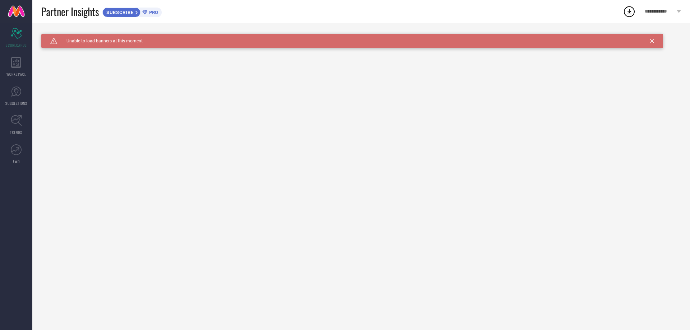
click at [651, 42] on icon at bounding box center [652, 41] width 4 height 4
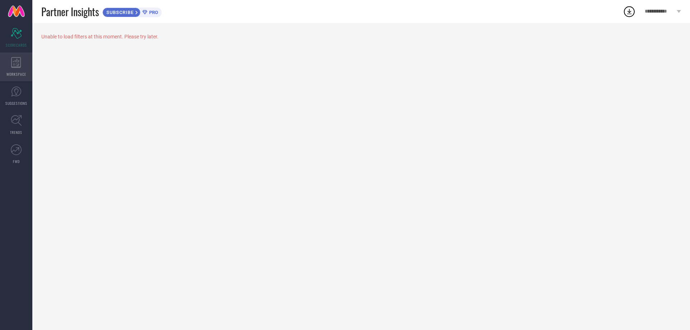
click at [18, 61] on icon at bounding box center [16, 62] width 10 height 11
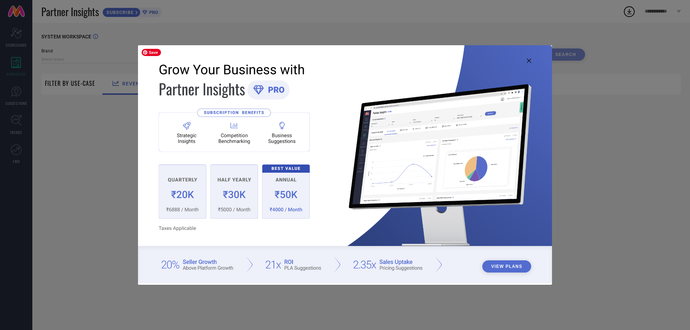
type input "1 STOP FASHION"
type input "All"
click at [528, 59] on icon at bounding box center [529, 61] width 4 height 4
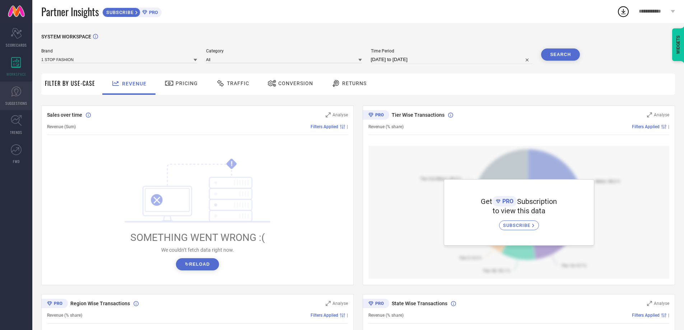
click at [18, 100] on link "SUGGESTIONS" at bounding box center [16, 96] width 32 height 29
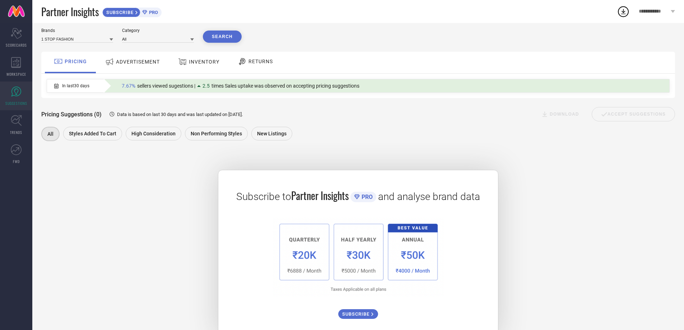
scroll to position [39, 0]
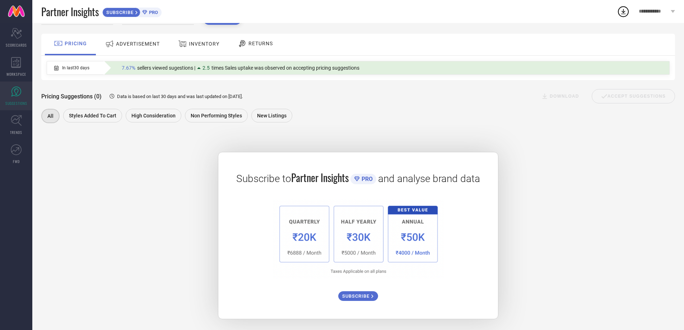
click at [132, 42] on span "ADVERTISEMENT" at bounding box center [138, 44] width 44 height 6
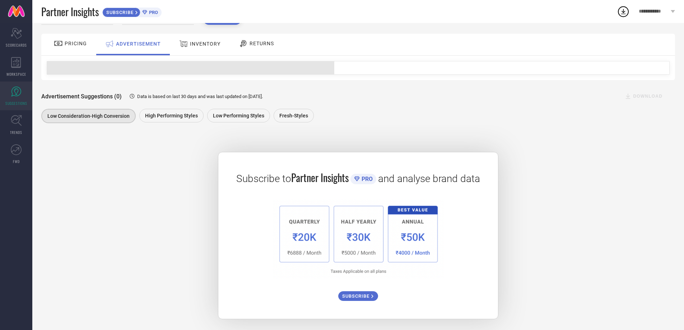
scroll to position [39, 0]
click at [199, 43] on span "INVENTORY" at bounding box center [205, 44] width 31 height 6
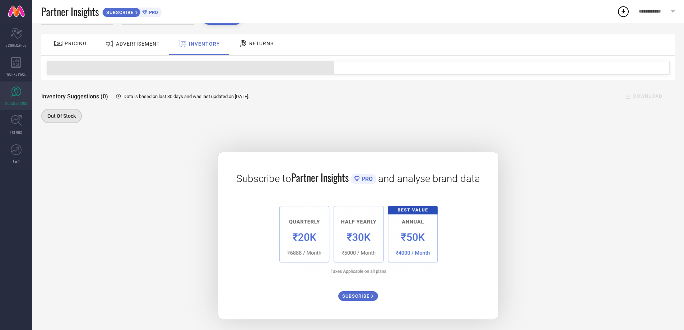
click at [264, 44] on span "RETURNS" at bounding box center [261, 44] width 24 height 6
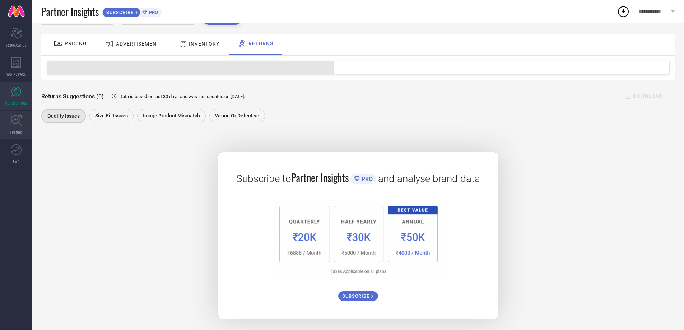
click at [17, 128] on link "TRENDS" at bounding box center [16, 125] width 32 height 29
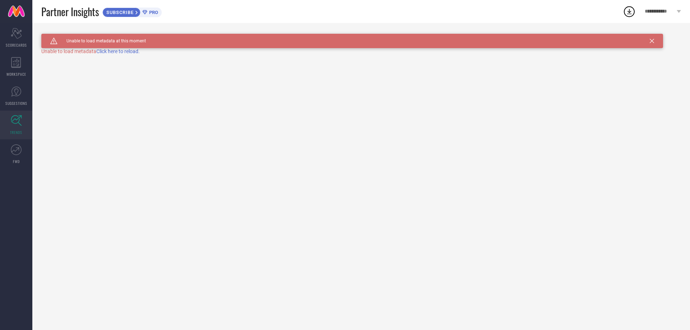
click at [130, 51] on span "Click here to reload." at bounding box center [117, 51] width 43 height 6
click at [17, 156] on link "FWD" at bounding box center [16, 154] width 32 height 29
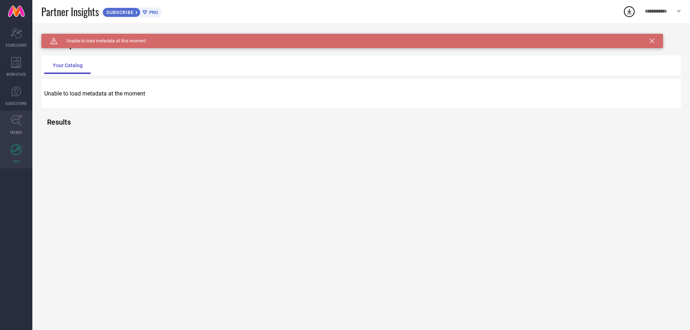
click at [21, 124] on icon at bounding box center [16, 120] width 11 height 11
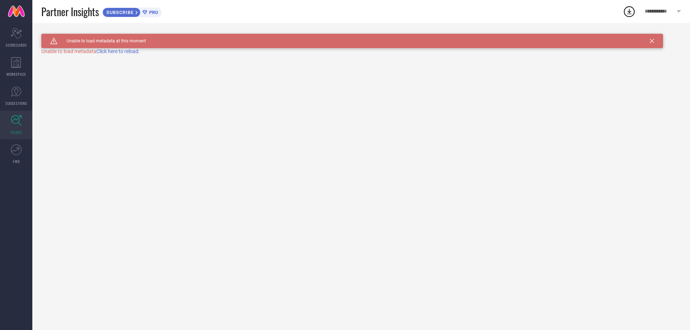
click at [143, 9] on div "SUBSCRIBE PRO" at bounding box center [131, 13] width 59 height 10
